Goal: Navigation & Orientation: Find specific page/section

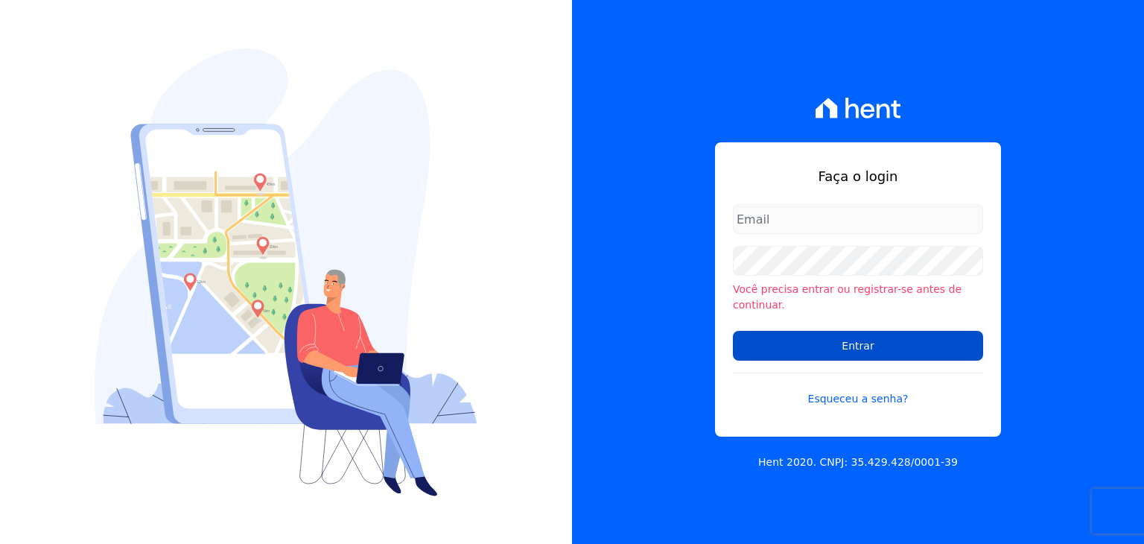
type input "[PERSON_NAME][EMAIL_ADDRESS][DOMAIN_NAME]"
click at [892, 337] on input "Entrar" at bounding box center [858, 346] width 250 height 30
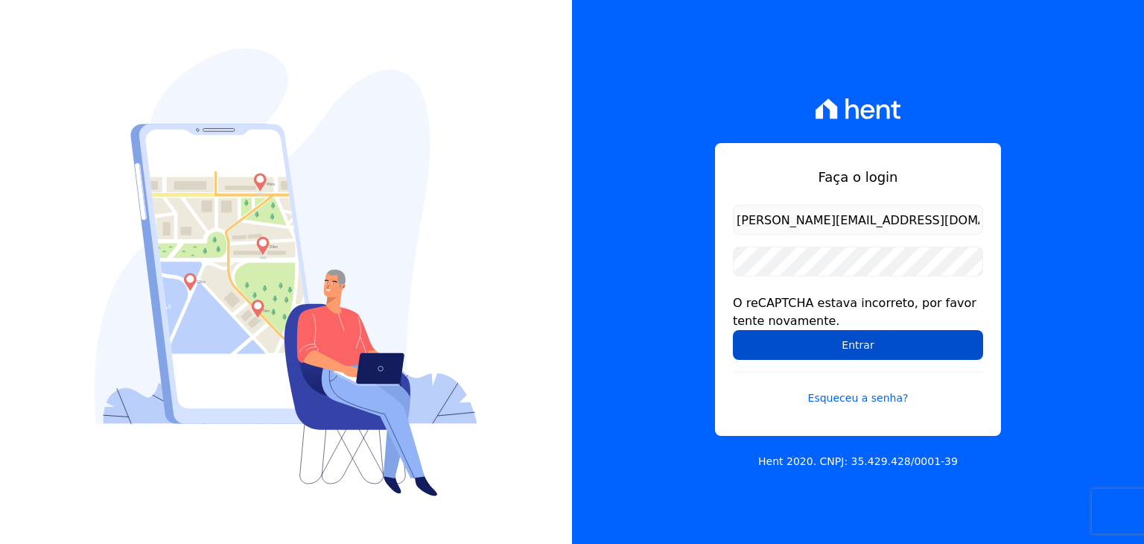
click at [903, 337] on input "Entrar" at bounding box center [858, 345] width 250 height 30
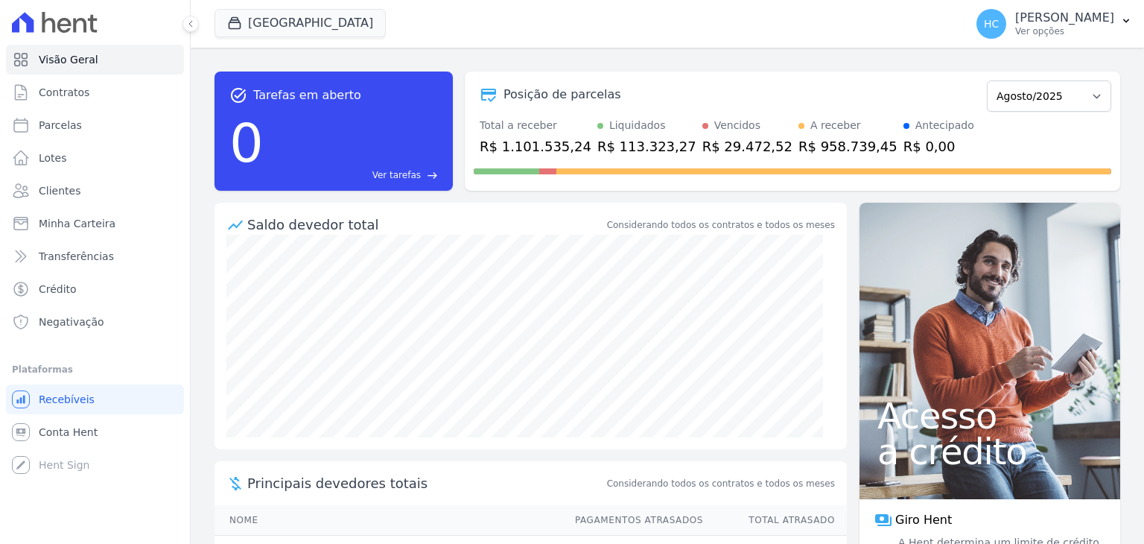
click at [840, 329] on div "task_alt Tarefas em aberto 0 Ver tarefas east Posição de parcelas Maio/2021 Jun…" at bounding box center [668, 296] width 954 height 496
click at [79, 439] on span "Conta Hent" at bounding box center [68, 432] width 59 height 15
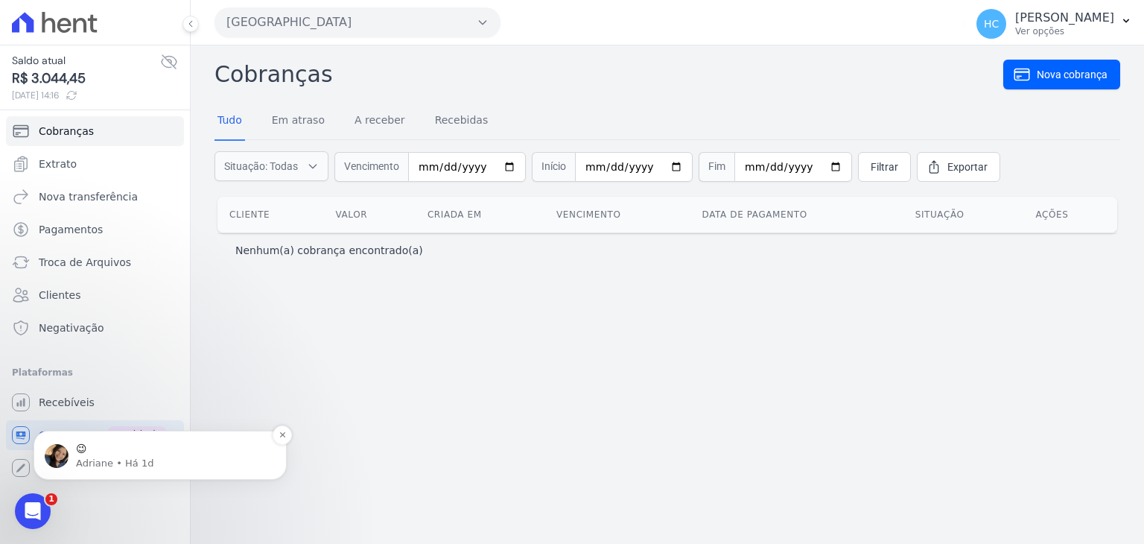
click at [189, 463] on p "Adriane • Há 1d" at bounding box center [172, 463] width 192 height 13
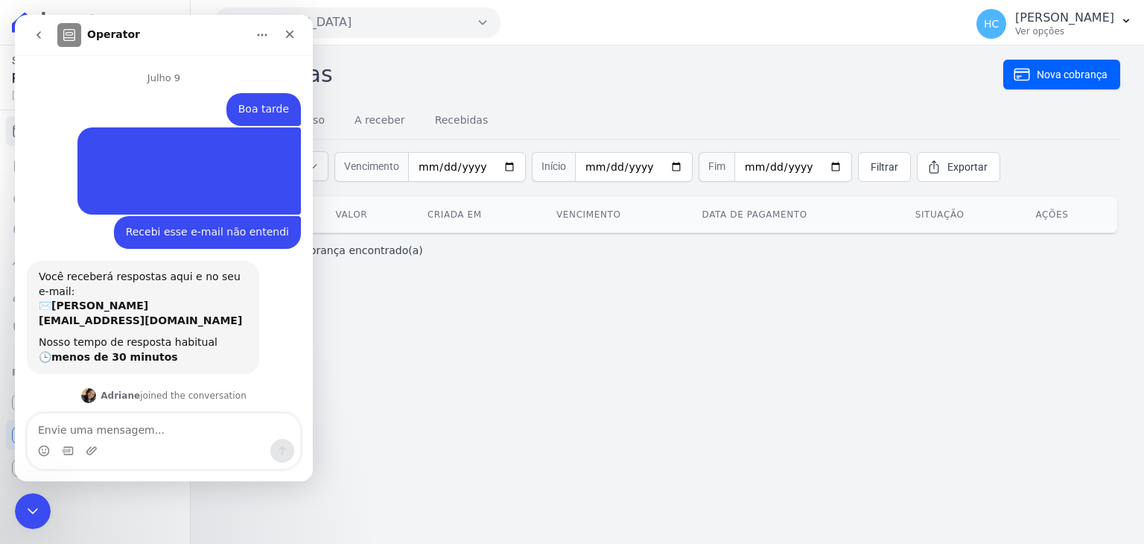
scroll to position [37, 0]
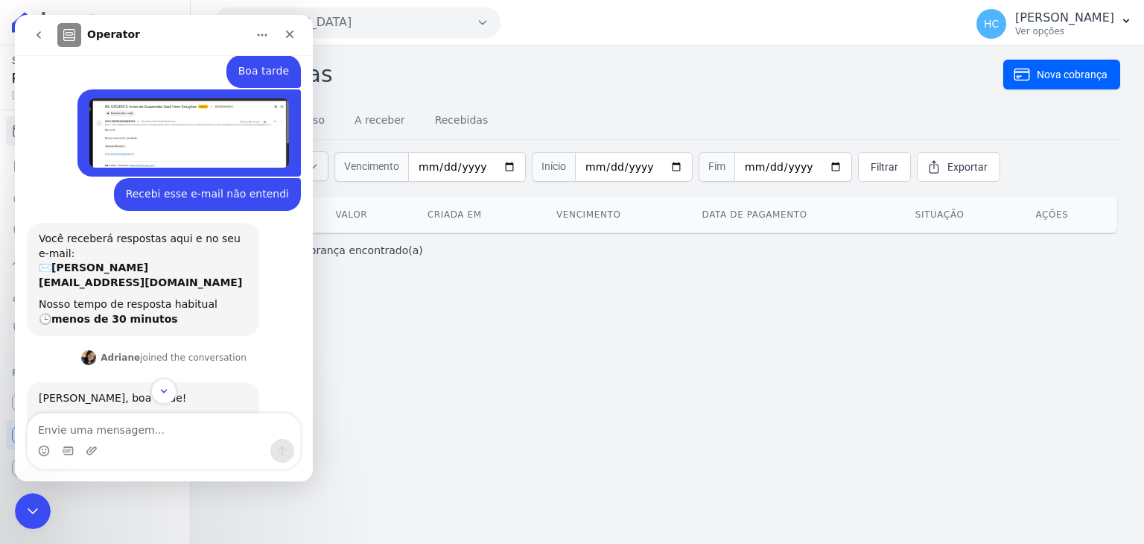
click at [783, 463] on div "Cobranças Nova cobrança Tudo Em atraso A receber Recebidas Situação: Todas Em a…" at bounding box center [668, 294] width 954 height 498
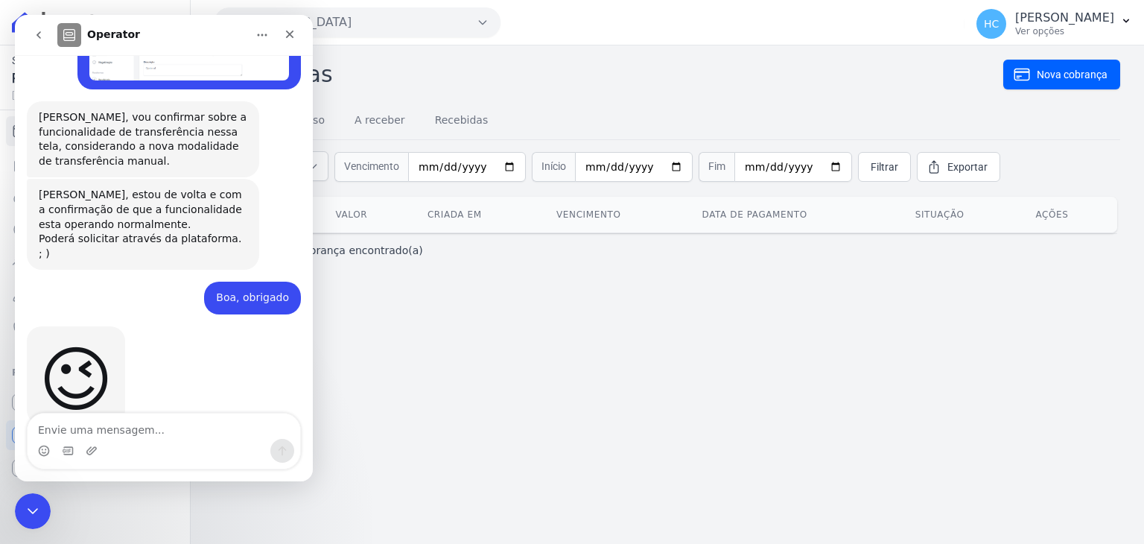
click at [232, 332] on div "😉 Adriane • Há 1d" at bounding box center [164, 391] width 274 height 131
click at [288, 36] on icon "Fechar" at bounding box center [290, 35] width 8 height 8
